Goal: Information Seeking & Learning: Learn about a topic

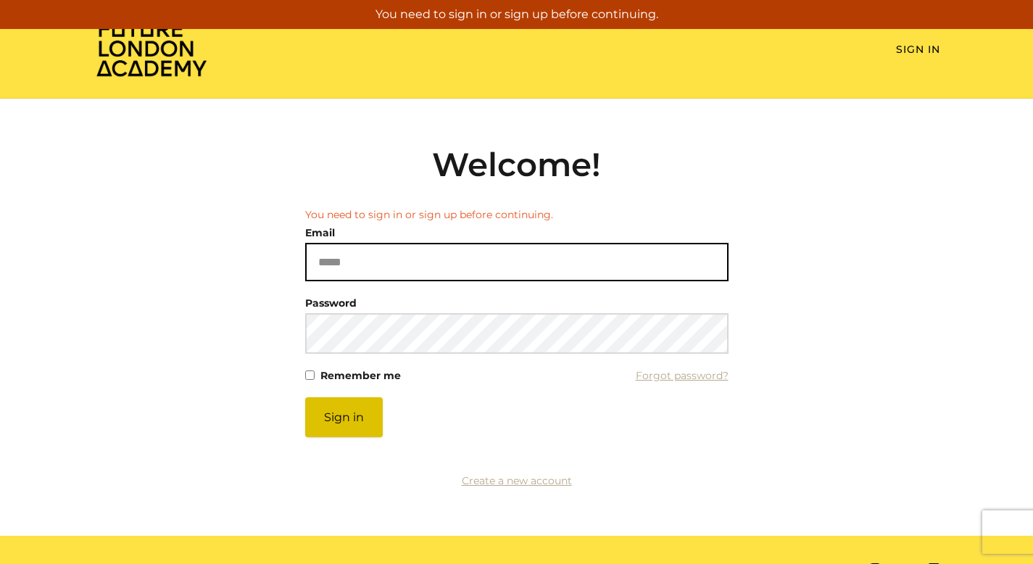
type input "**********"
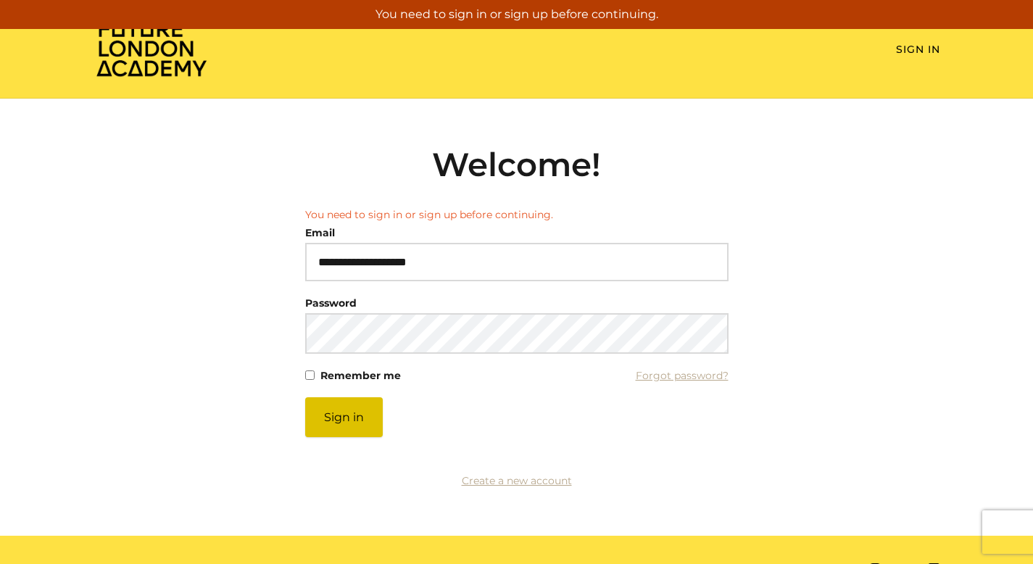
click at [339, 425] on button "Sign in" at bounding box center [344, 417] width 78 height 40
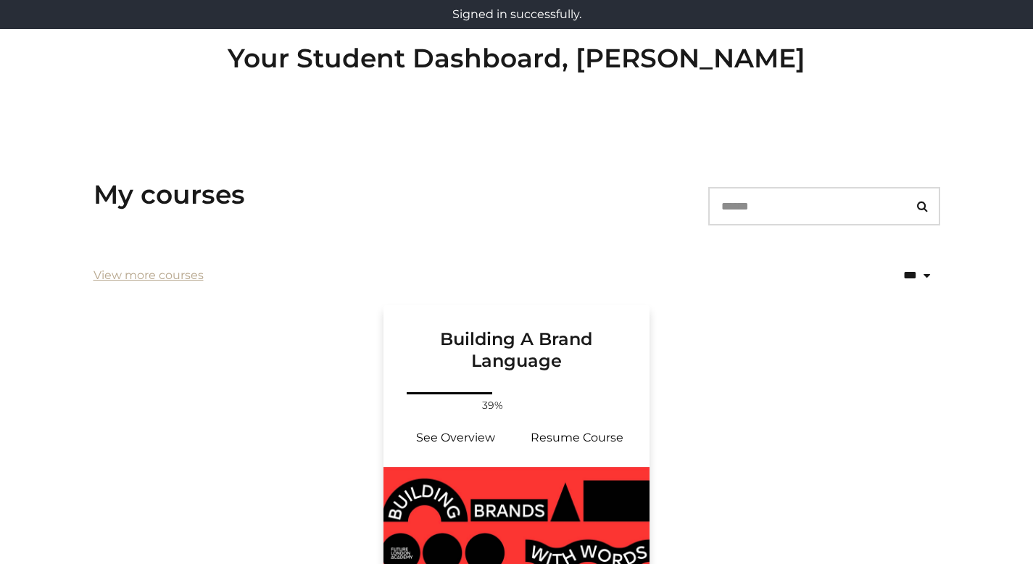
scroll to position [237, 0]
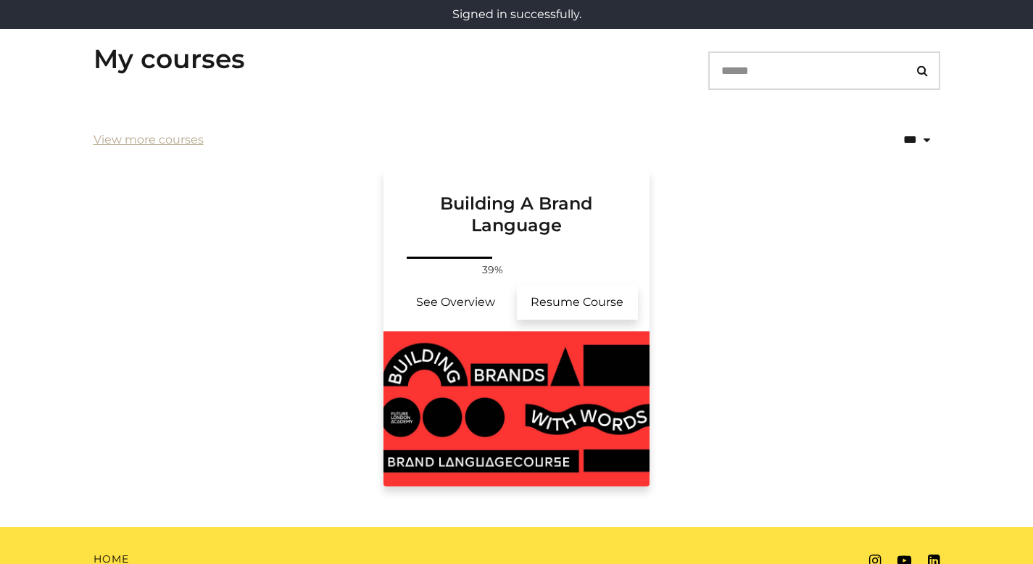
click at [561, 300] on link "Resume Course" at bounding box center [578, 302] width 122 height 35
